Goal: Task Accomplishment & Management: Complete application form

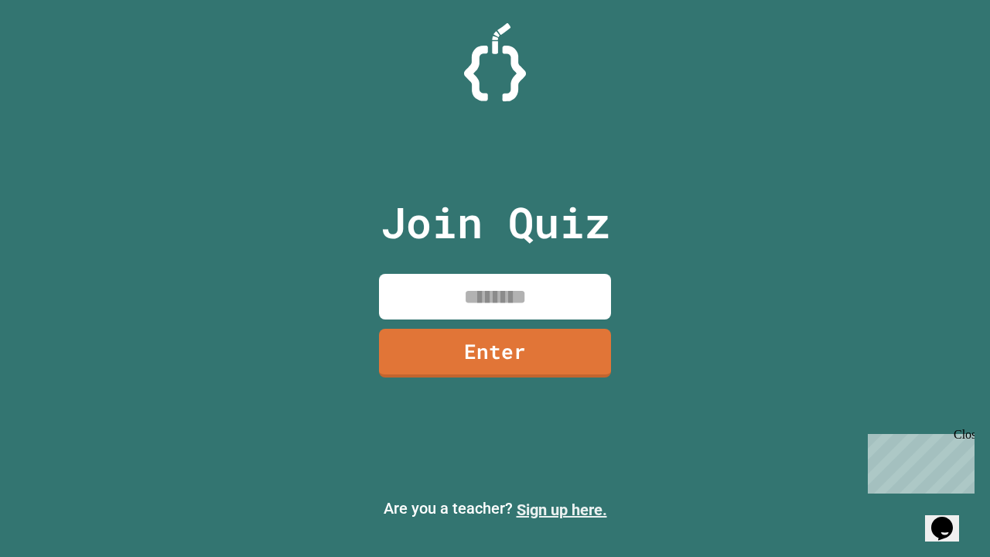
click at [561, 510] on link "Sign up here." at bounding box center [562, 509] width 90 height 19
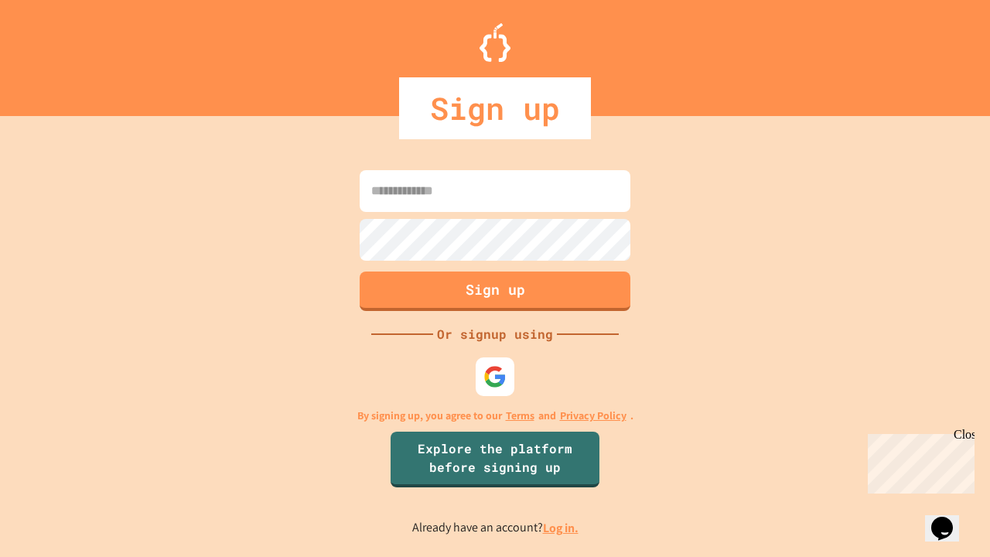
click at [561, 527] on link "Log in." at bounding box center [561, 528] width 36 height 16
